Goal: Task Accomplishment & Management: Use online tool/utility

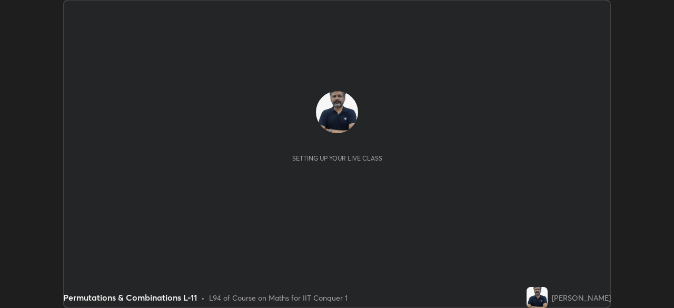
scroll to position [308, 674]
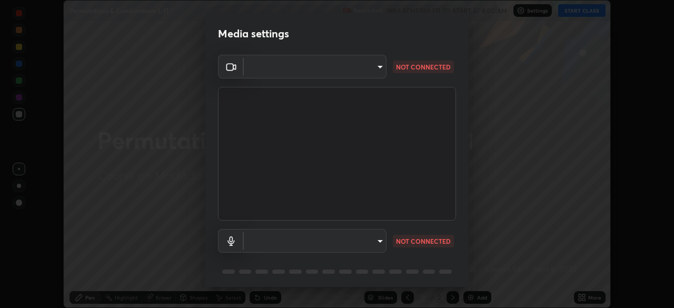
type input "935db625b2c413759d72ee6cdb61a63b637165ed3878f2d0adf10a132220dd0b"
type input "default"
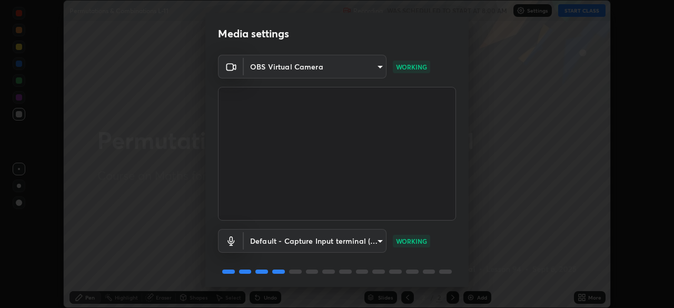
scroll to position [37, 0]
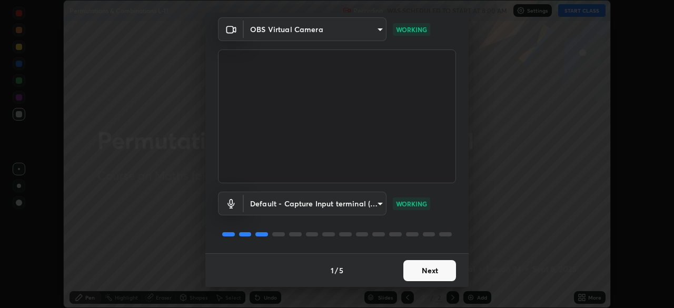
click at [419, 264] on button "Next" at bounding box center [429, 270] width 53 height 21
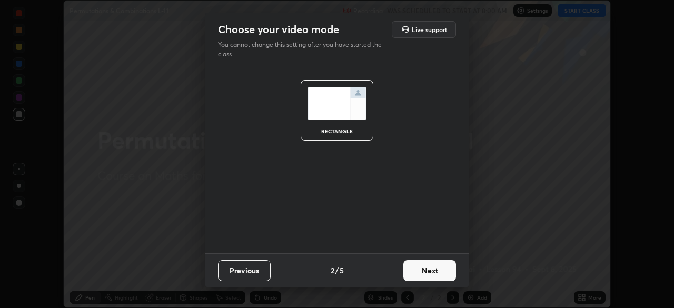
scroll to position [0, 0]
click at [422, 271] on button "Next" at bounding box center [429, 270] width 53 height 21
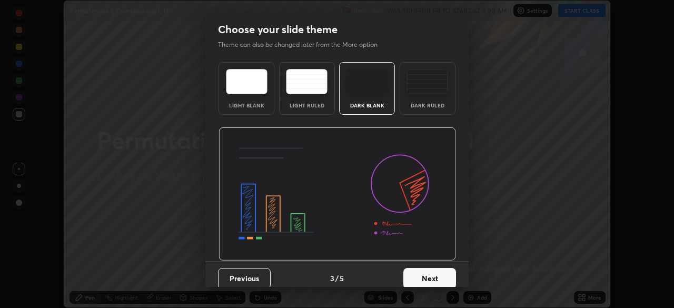
click at [423, 271] on button "Next" at bounding box center [429, 278] width 53 height 21
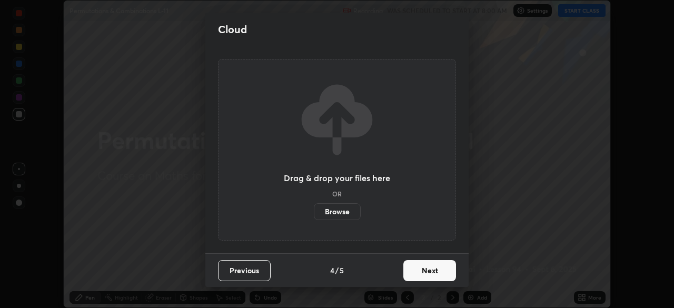
click at [424, 272] on button "Next" at bounding box center [429, 270] width 53 height 21
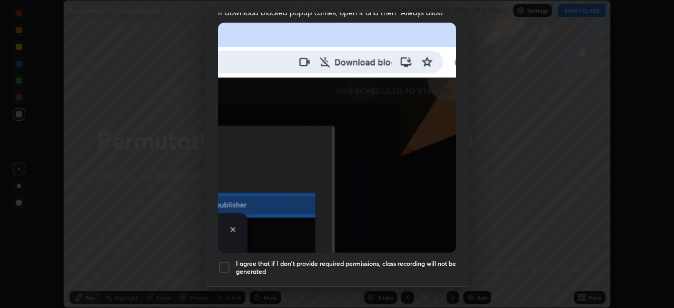
scroll to position [231, 0]
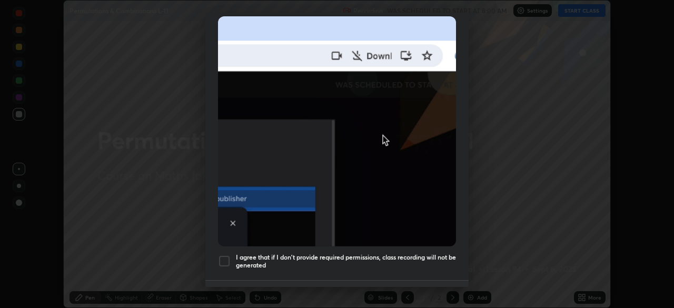
click at [224, 255] on div at bounding box center [224, 261] width 13 height 13
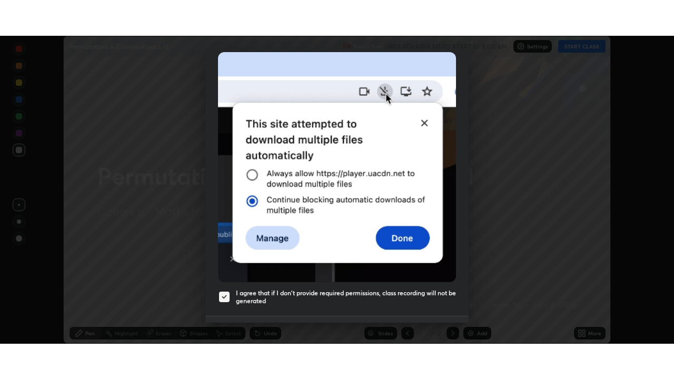
scroll to position [252, 0]
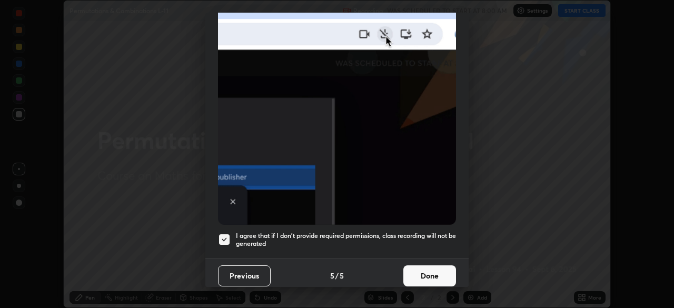
click at [425, 271] on button "Done" at bounding box center [429, 275] width 53 height 21
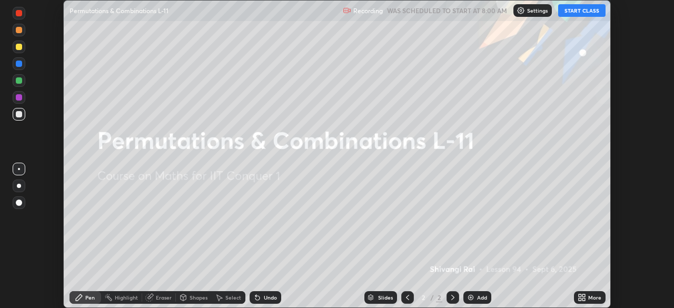
click at [580, 13] on button "START CLASS" at bounding box center [581, 10] width 47 height 13
click at [584, 298] on icon at bounding box center [583, 299] width 3 height 3
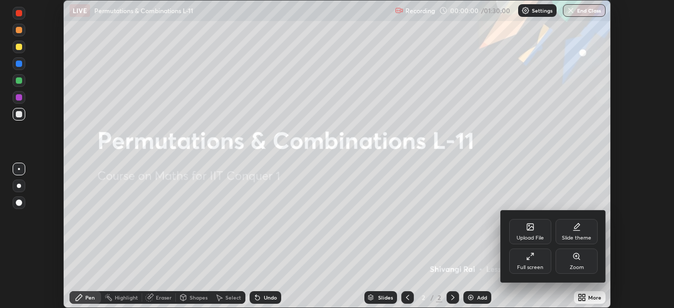
click at [533, 261] on div "Full screen" at bounding box center [530, 260] width 42 height 25
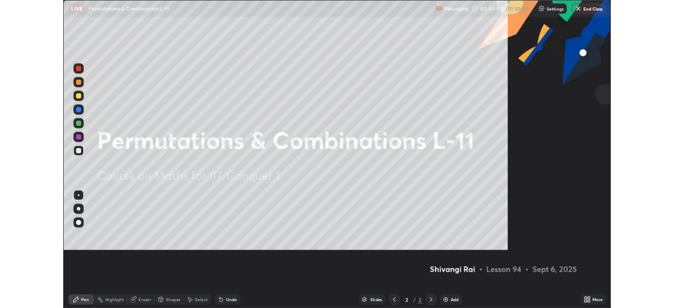
scroll to position [379, 674]
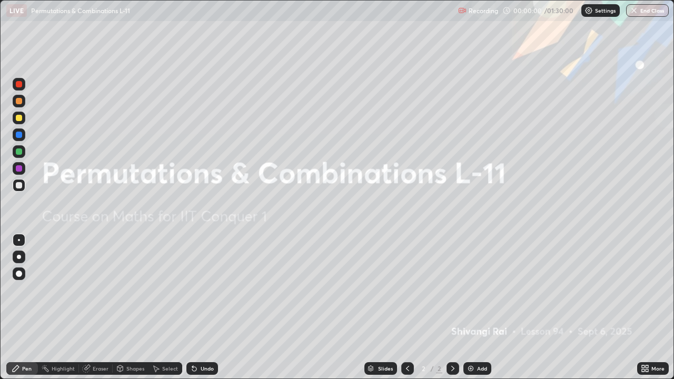
click at [481, 307] on div "Add" at bounding box center [482, 368] width 10 height 5
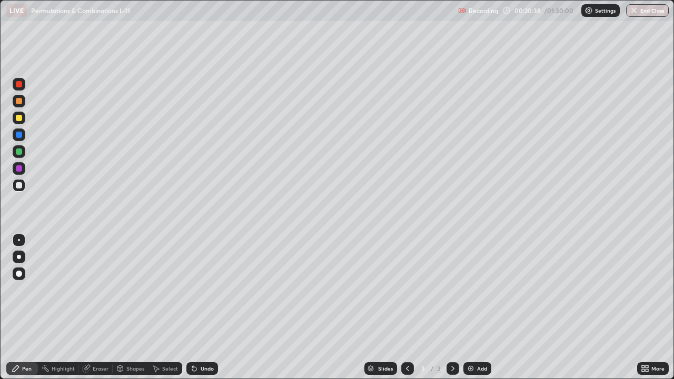
click at [477, 307] on div "Add" at bounding box center [482, 368] width 10 height 5
click at [472, 307] on img at bounding box center [470, 368] width 8 height 8
click at [477, 307] on div "Add" at bounding box center [482, 368] width 10 height 5
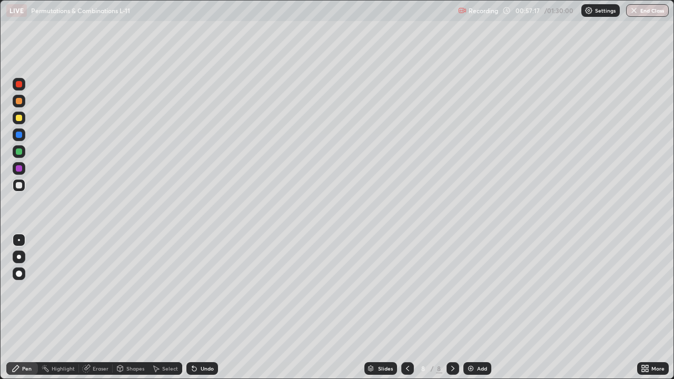
click at [479, 307] on div "Add" at bounding box center [482, 368] width 10 height 5
click at [472, 307] on img at bounding box center [470, 368] width 8 height 8
click at [474, 307] on div "Add" at bounding box center [477, 368] width 28 height 13
click at [477, 307] on div "Add" at bounding box center [477, 368] width 28 height 13
click at [637, 12] on img "button" at bounding box center [634, 10] width 8 height 8
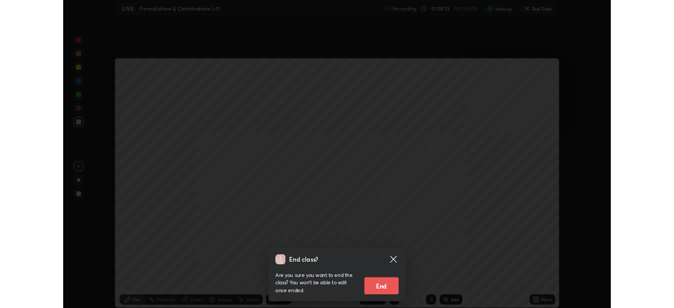
scroll to position [52334, 51968]
